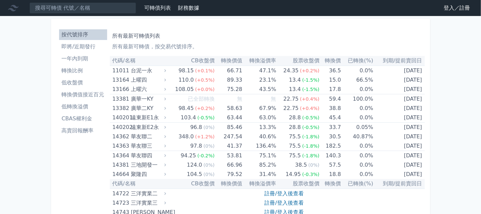
click at [443, 10] on link "登入／註冊" at bounding box center [457, 8] width 37 height 11
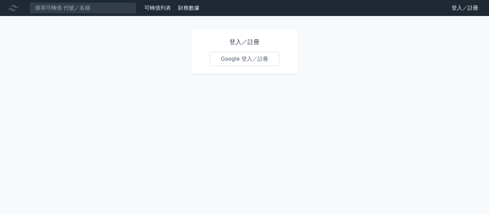
click at [249, 66] on link "Google 登入／註冊" at bounding box center [244, 59] width 69 height 14
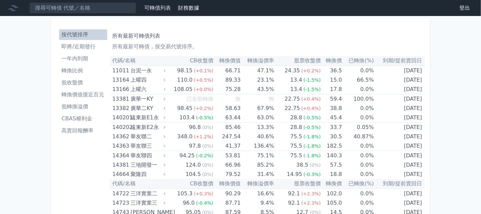
click at [59, 63] on li "一年內到期" at bounding box center [83, 59] width 48 height 8
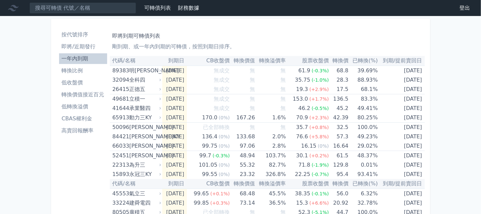
click at [59, 75] on li "轉換比例" at bounding box center [83, 71] width 48 height 8
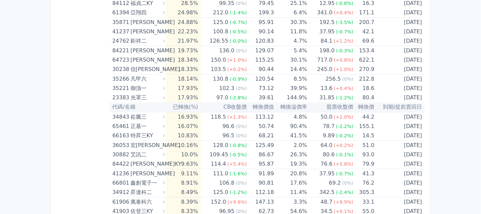
scroll to position [1413, 0]
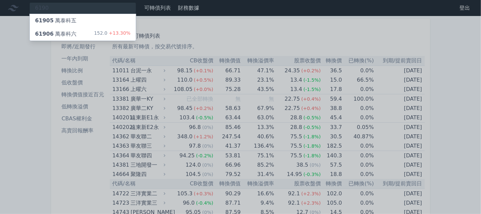
type input "6190"
click at [98, 41] on div "61906 萬泰科六 152.0 +13.30%" at bounding box center [83, 33] width 106 height 13
